Goal: Navigation & Orientation: Find specific page/section

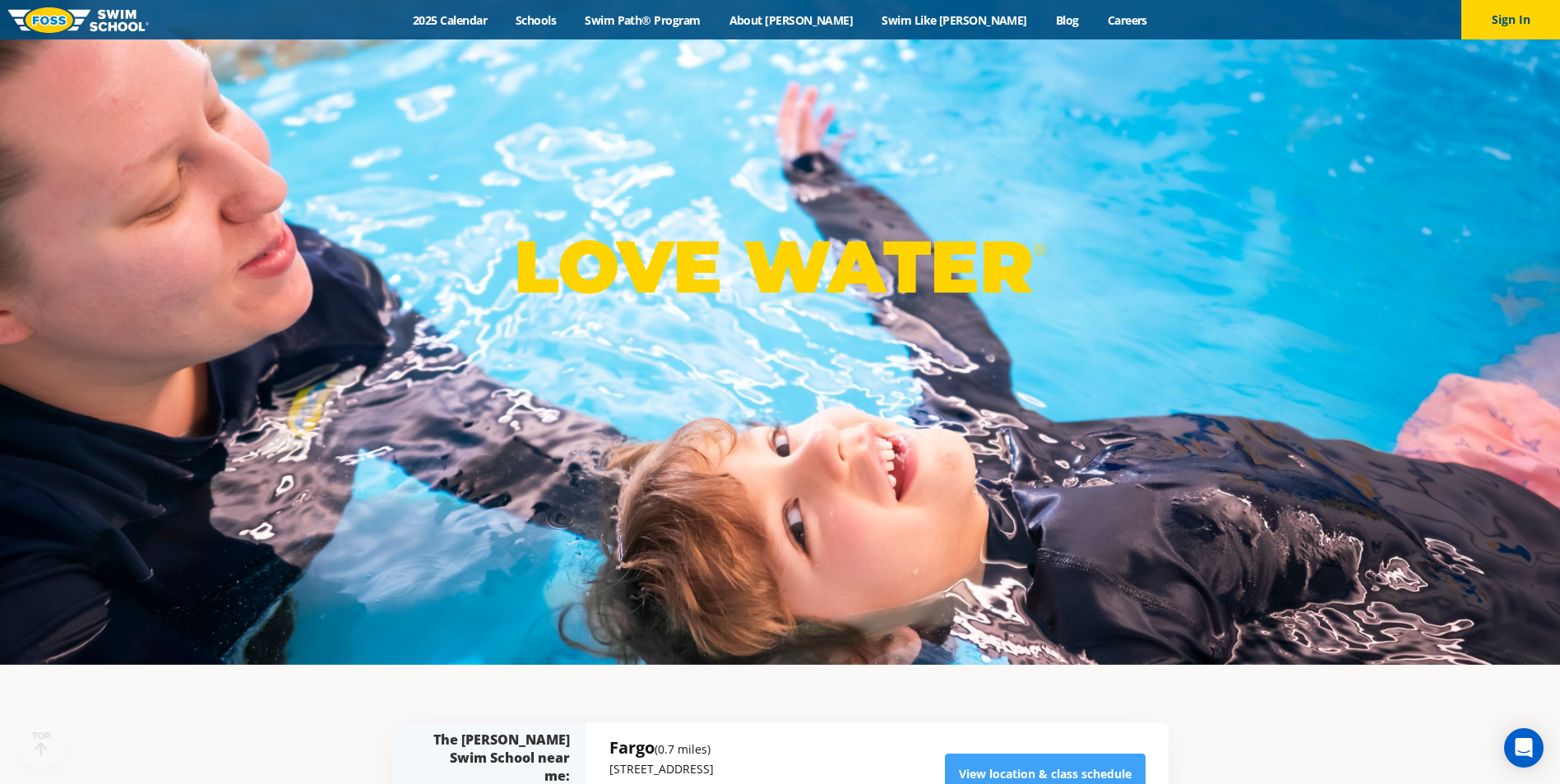
scroll to position [575, 0]
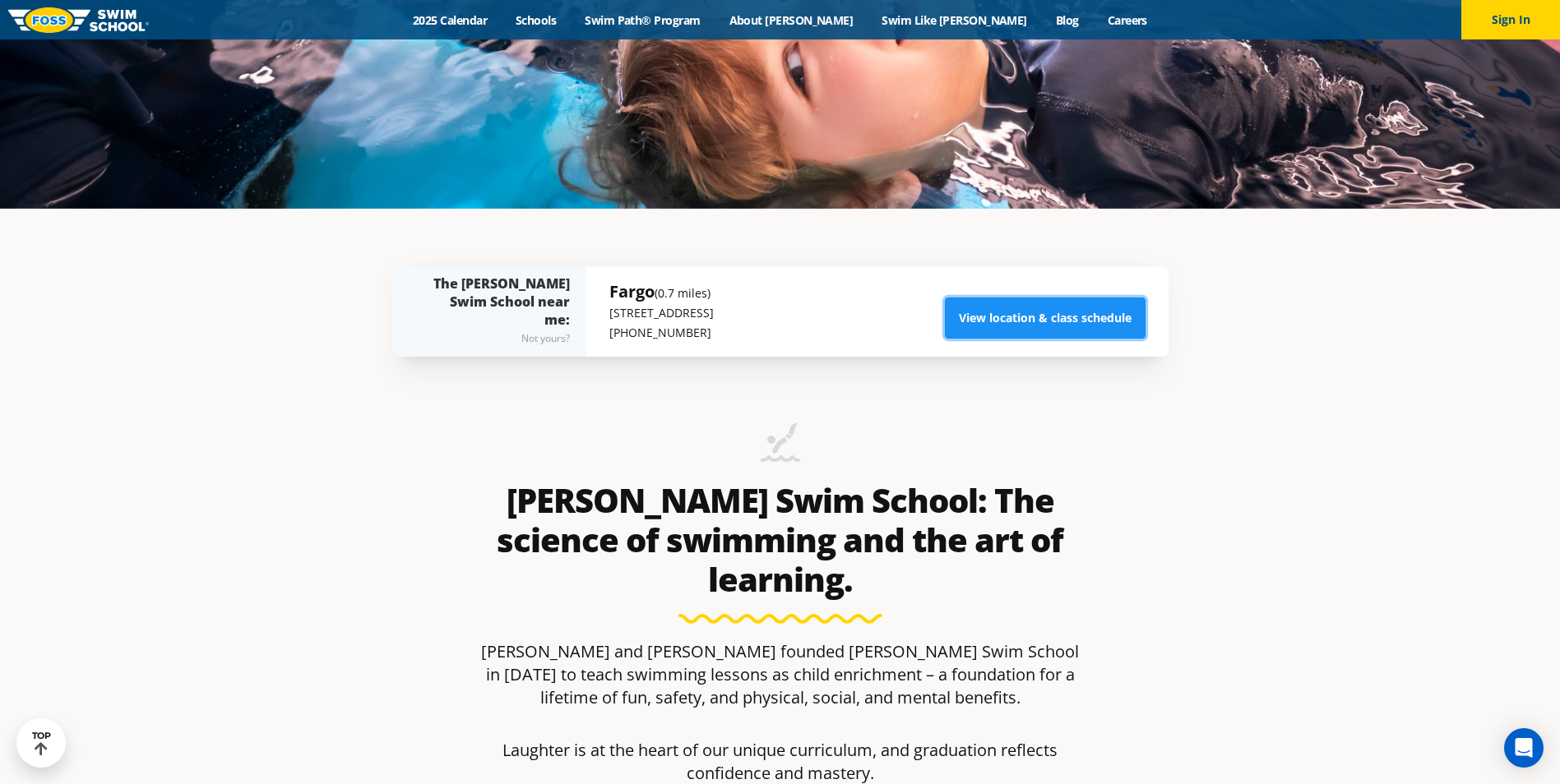
click at [1000, 311] on link "View location & class schedule" at bounding box center [1044, 318] width 200 height 41
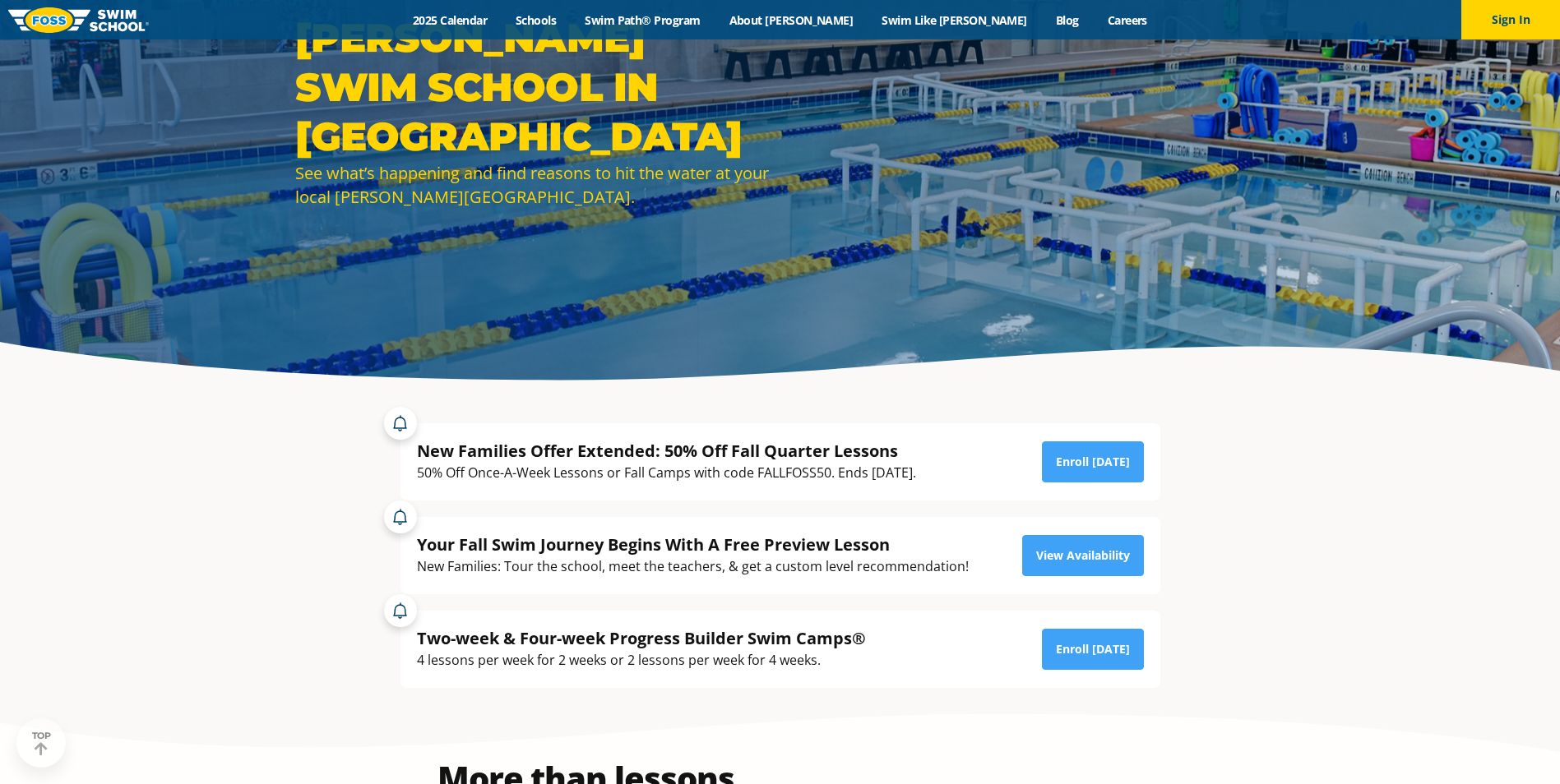
scroll to position [165, 0]
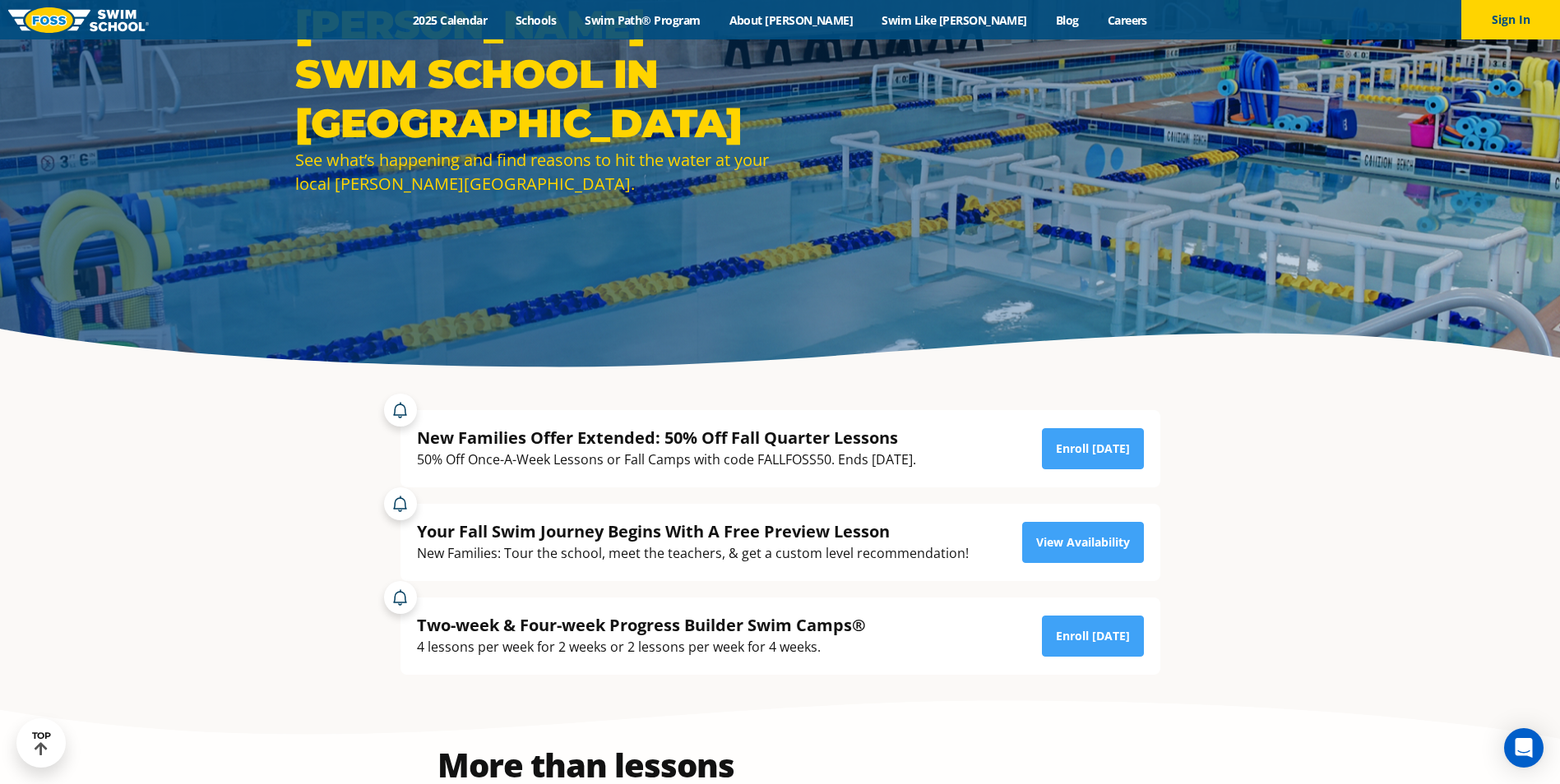
click at [778, 458] on div "50% Off Once-A-Week Lessons or Fall Camps with code FALLFOSS50. Ends [DATE]." at bounding box center [666, 460] width 499 height 22
click at [778, 458] on div "50% Off Once-A-Week Lessons or Fall Camps with code FALLFOSS50. Ends October 6t…" at bounding box center [666, 460] width 499 height 22
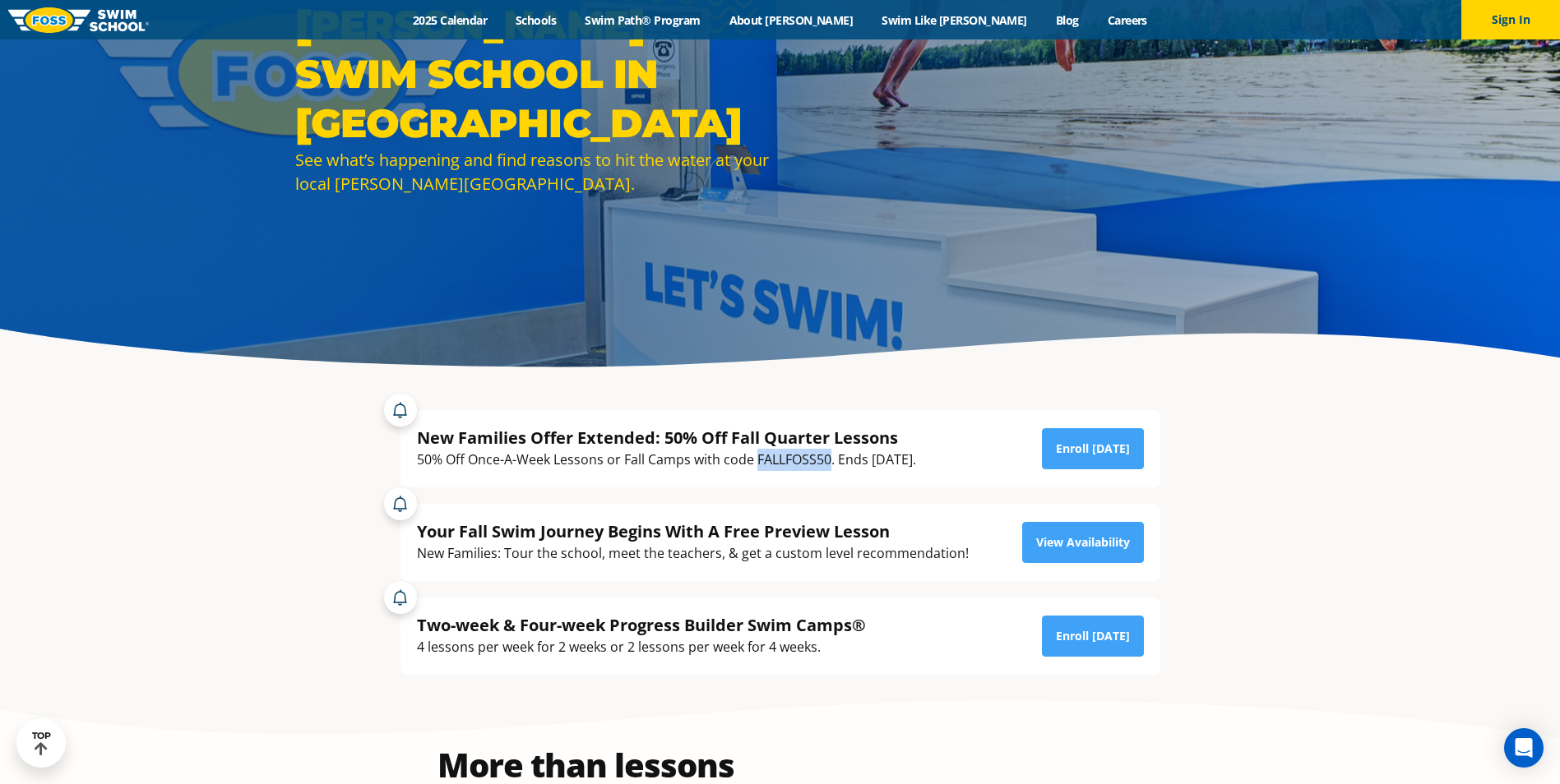
copy div "FALLFOSS50"
click at [1492, 18] on button "Sign In" at bounding box center [1510, 19] width 99 height 39
